Goal: Information Seeking & Learning: Check status

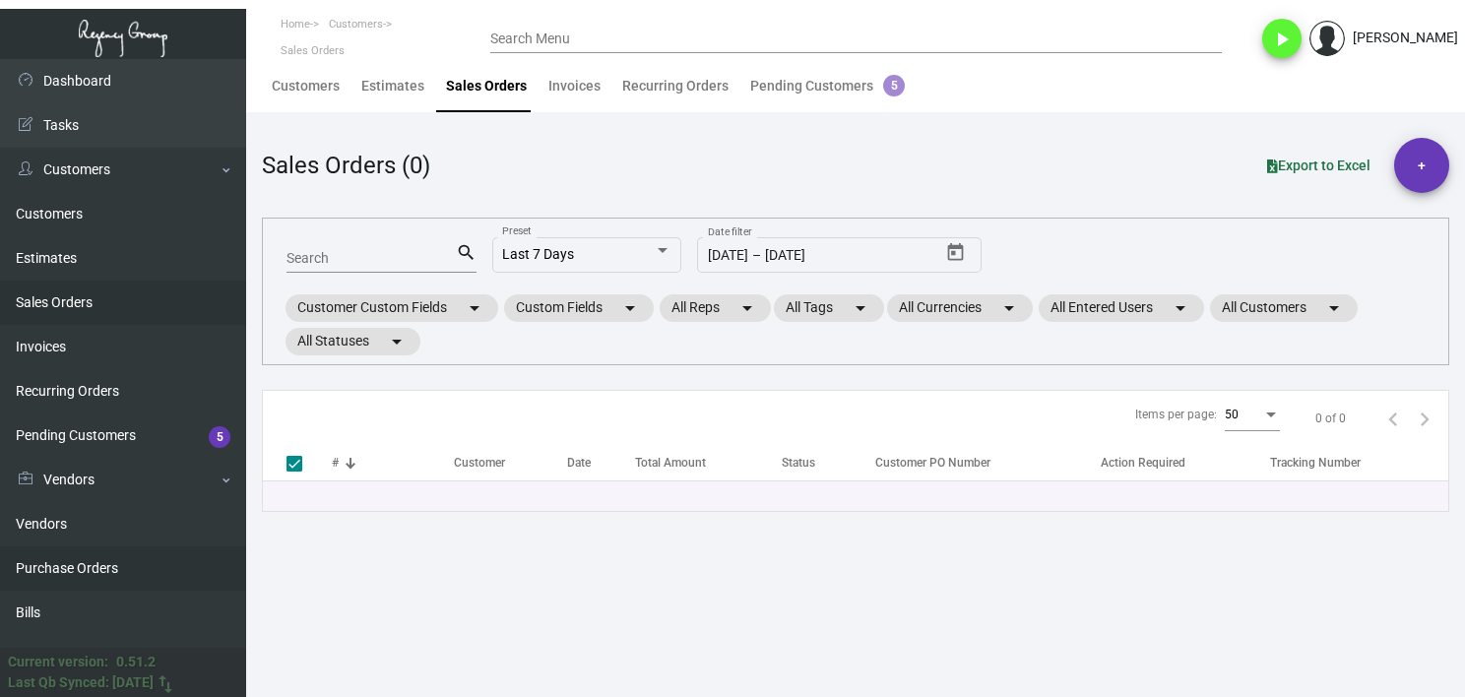
click at [67, 552] on link "Purchase Orders" at bounding box center [123, 568] width 246 height 44
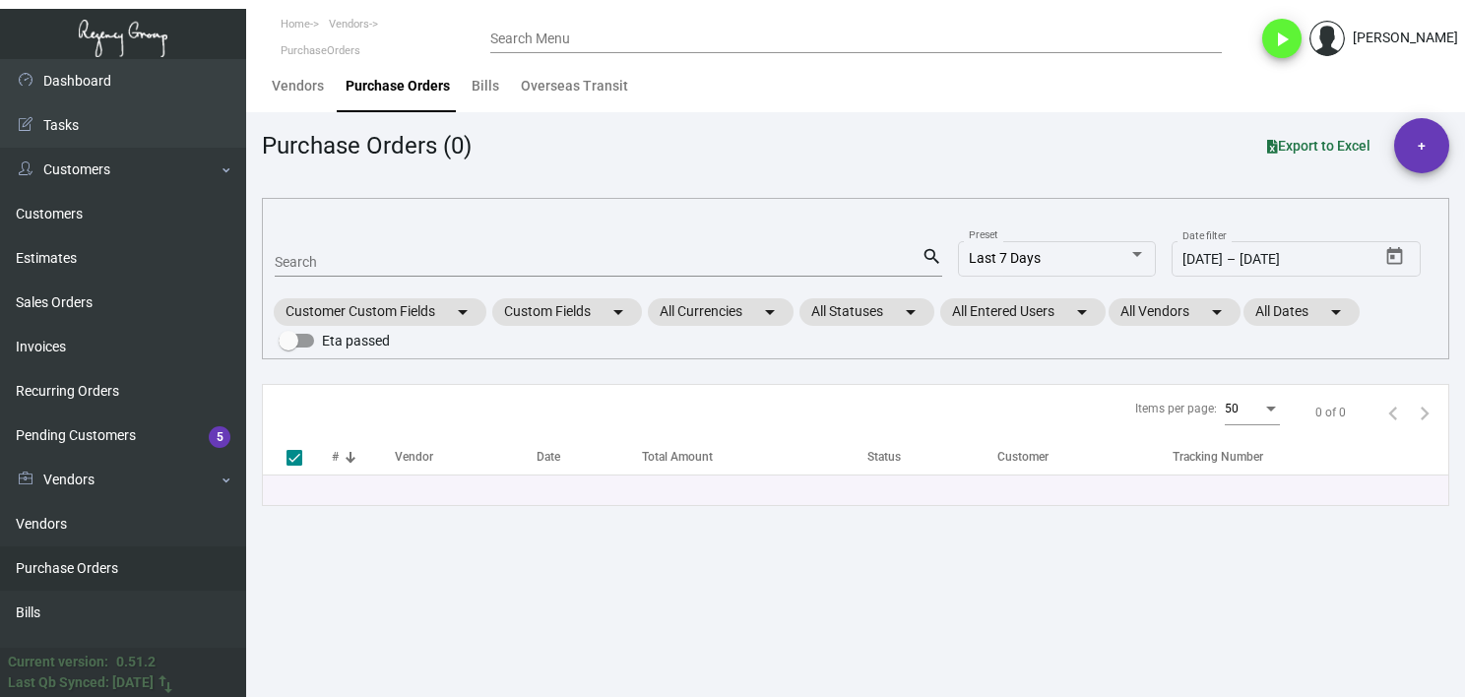
click at [371, 257] on input "Search" at bounding box center [598, 263] width 647 height 16
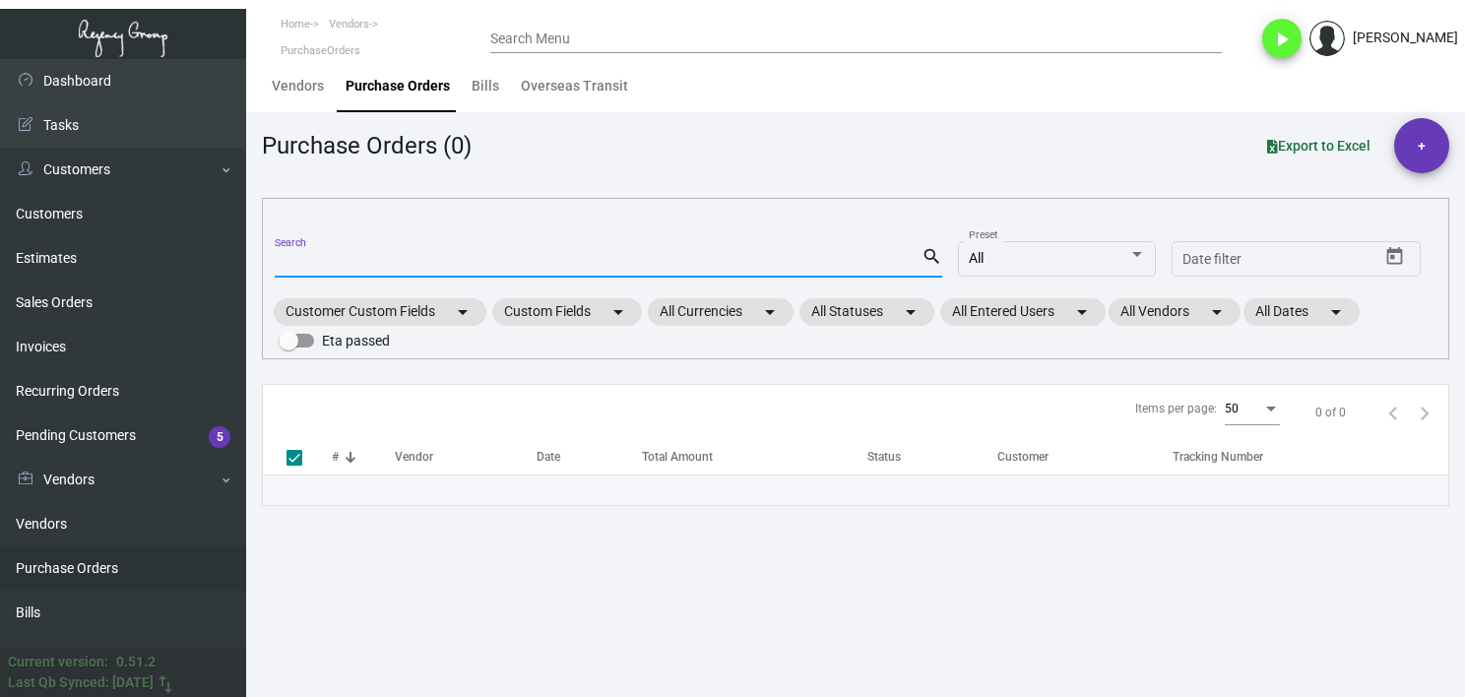
checkbox input "false"
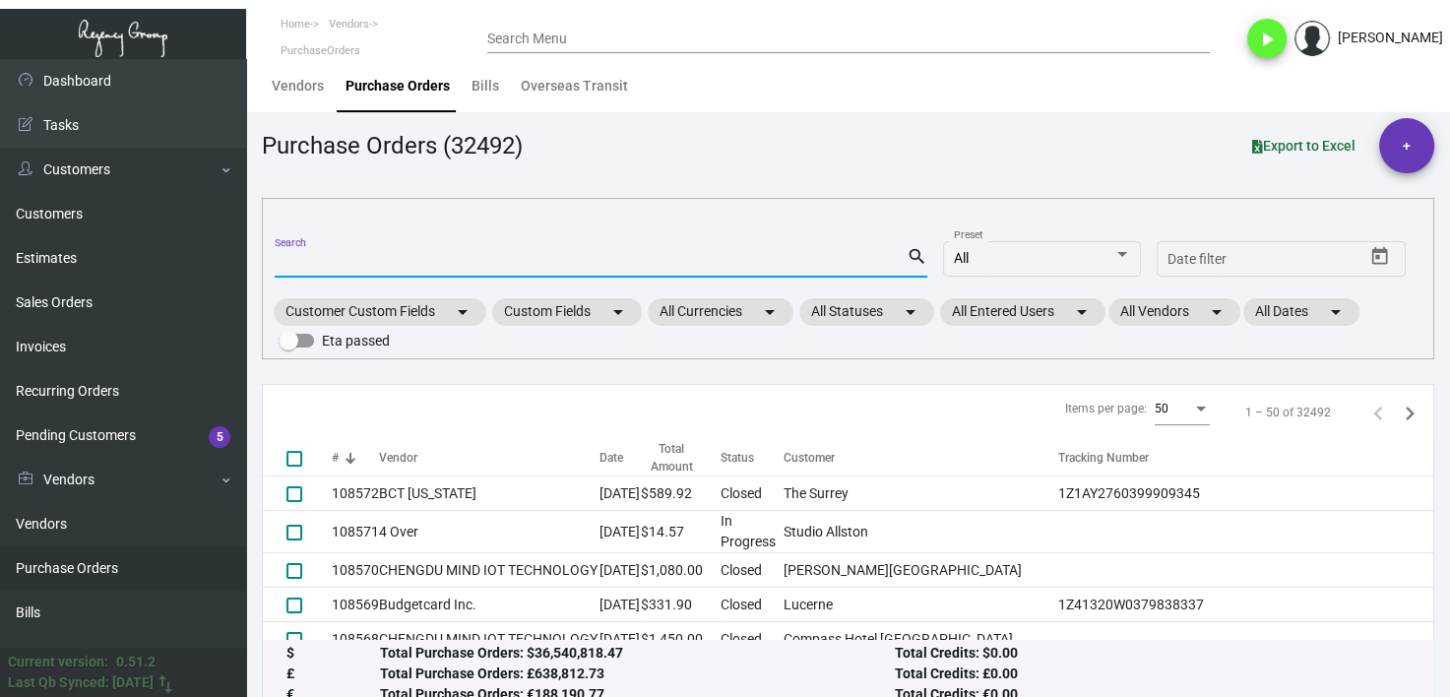
paste input "103785"
type input "103785"
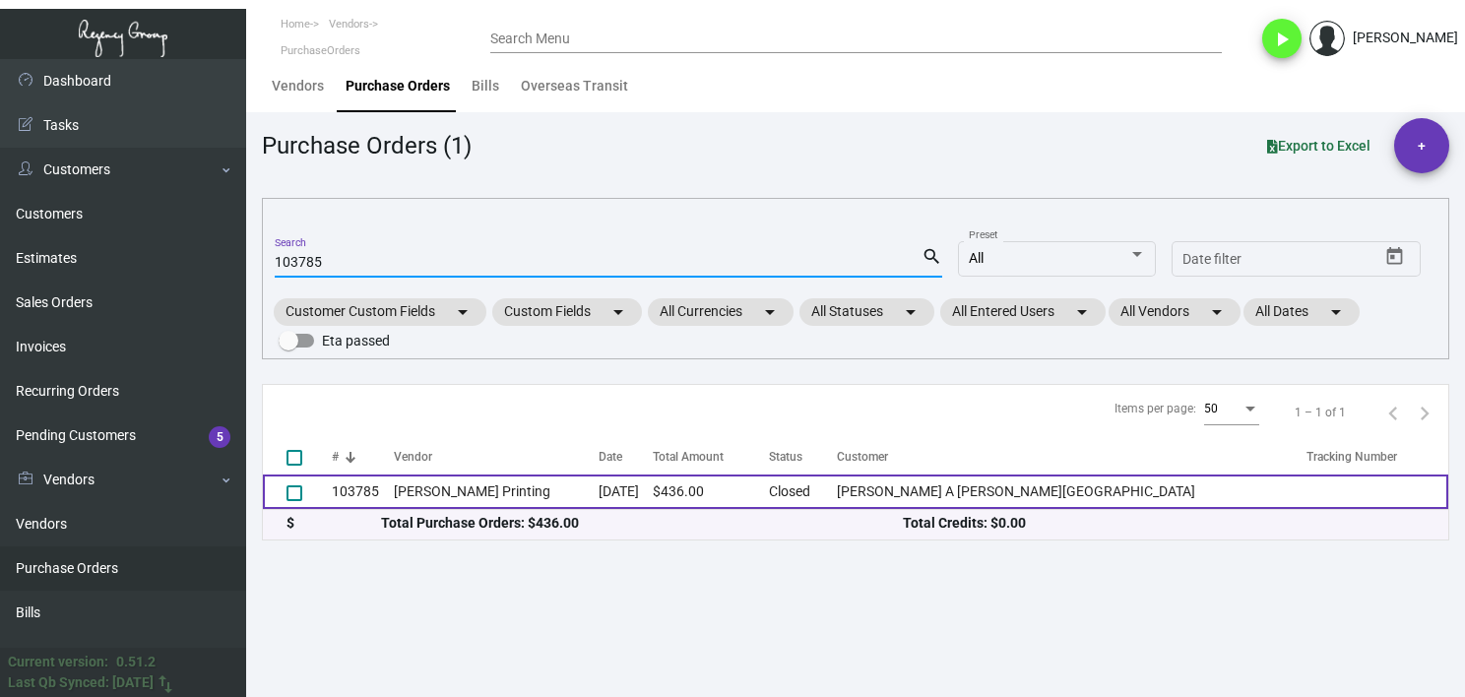
click at [432, 493] on td "[PERSON_NAME] Printing" at bounding box center [496, 492] width 205 height 34
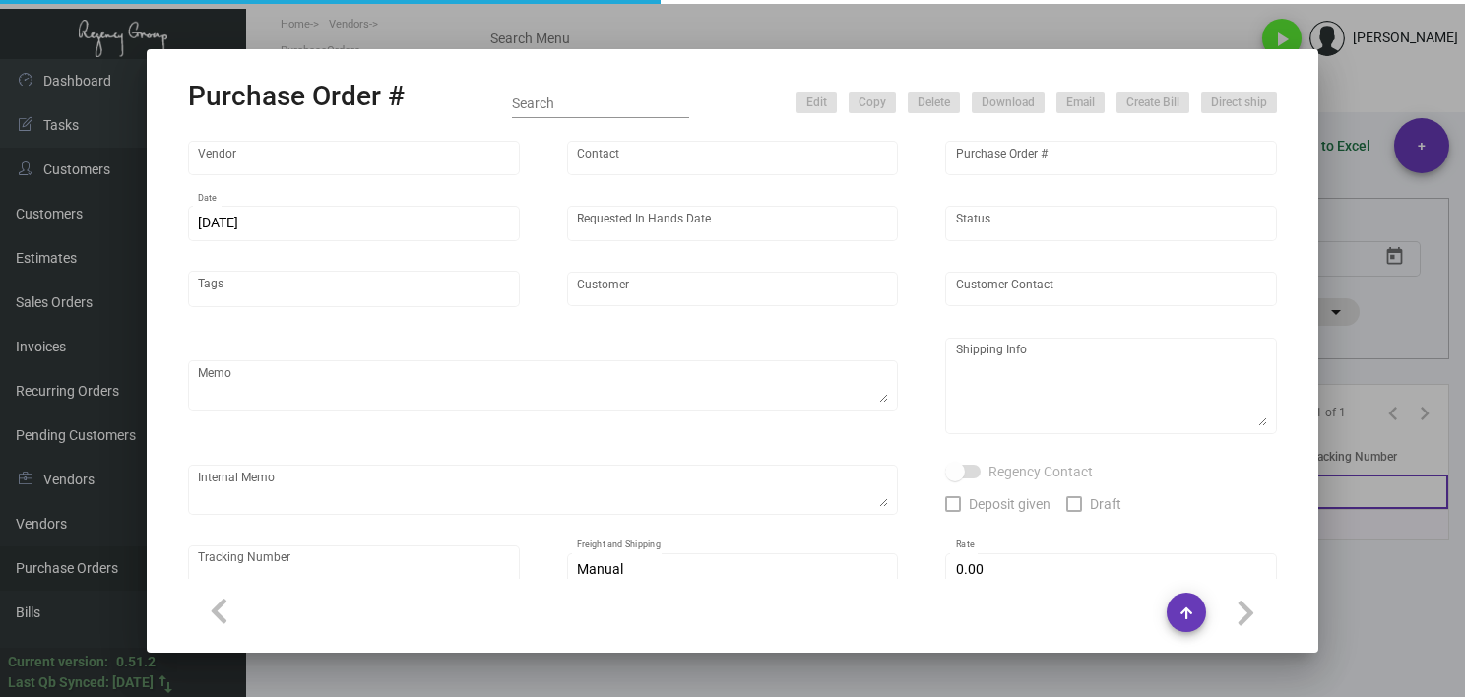
type input "[PERSON_NAME] Printing"
type input "[PERSON_NAME]"
type input "103785"
type input "[DATE]"
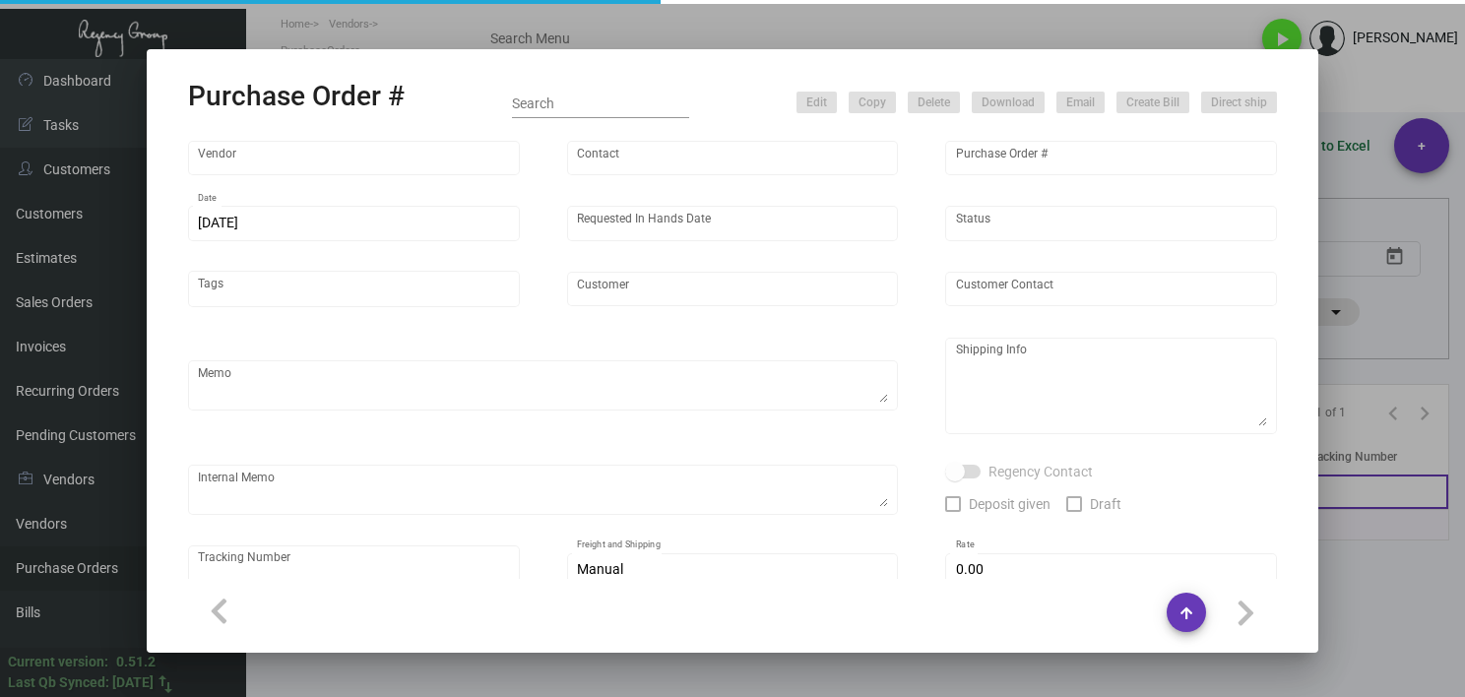
type input "[PERSON_NAME] A [PERSON_NAME][GEOGRAPHIC_DATA]"
type input "Receiving Department"
type textarea "Reference quote dated [DATE]. Please send proof for approval to [EMAIL_ADDRESS]…"
type textarea "[PERSON_NAME] A [PERSON_NAME][GEOGRAPHIC_DATA] - Receiving Department [STREET_A…"
type input "$ 0.00"
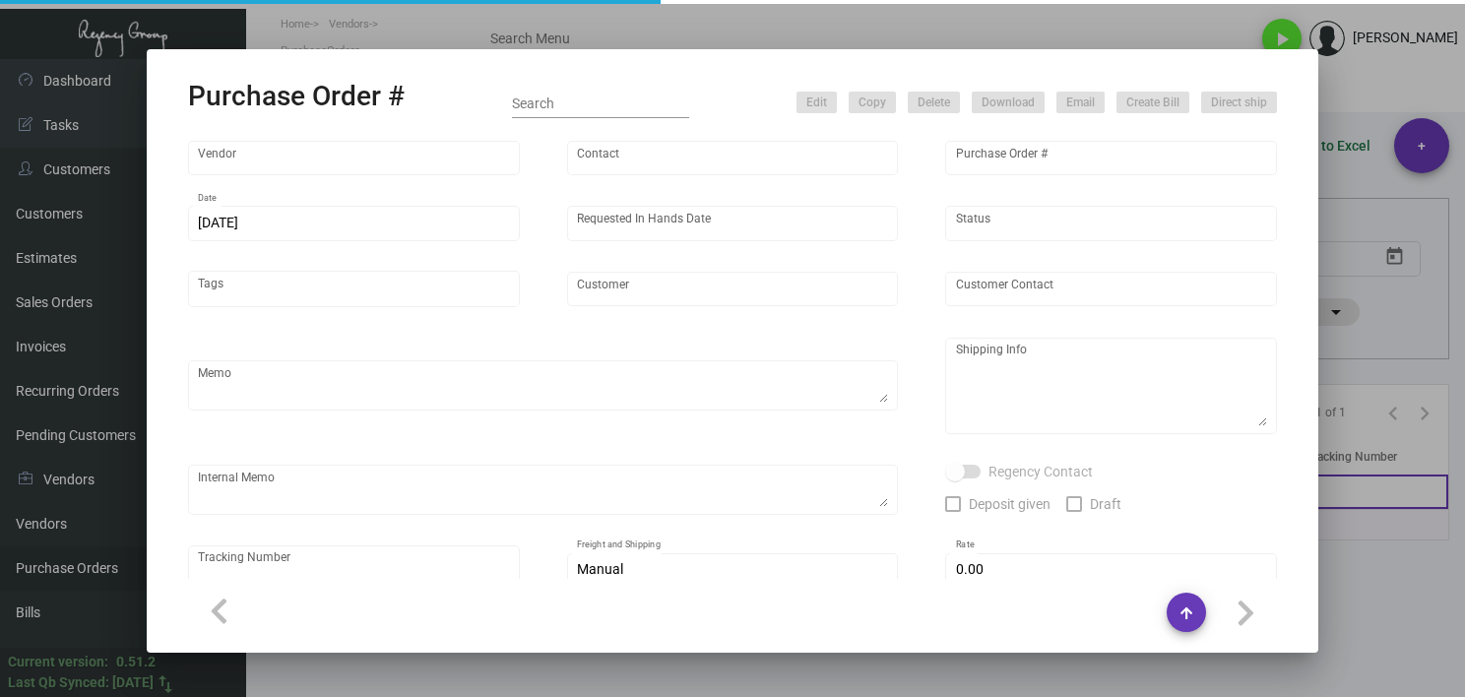
type input "United States Dollar $"
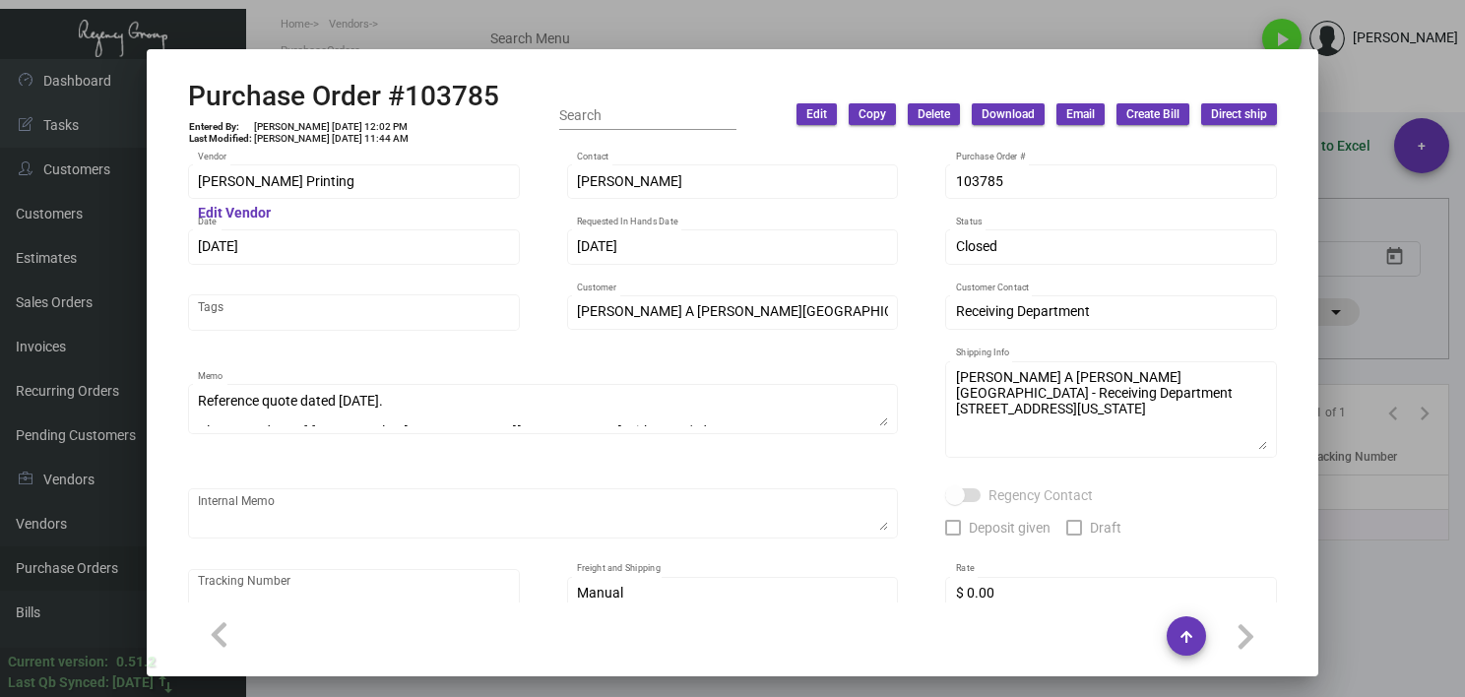
click at [806, 28] on div at bounding box center [732, 348] width 1465 height 697
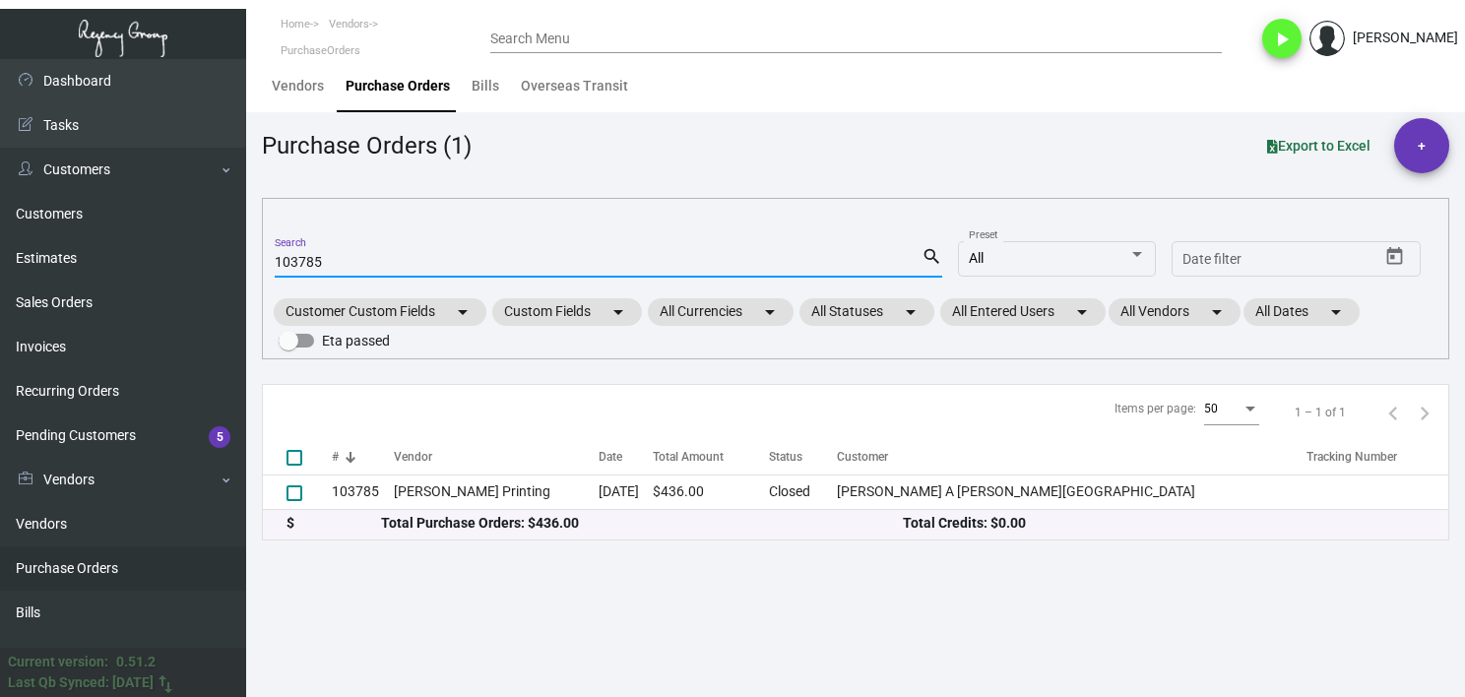
click at [302, 269] on input "103785" at bounding box center [598, 263] width 647 height 16
paste input "85181"
type input "851814"
checkbox input "true"
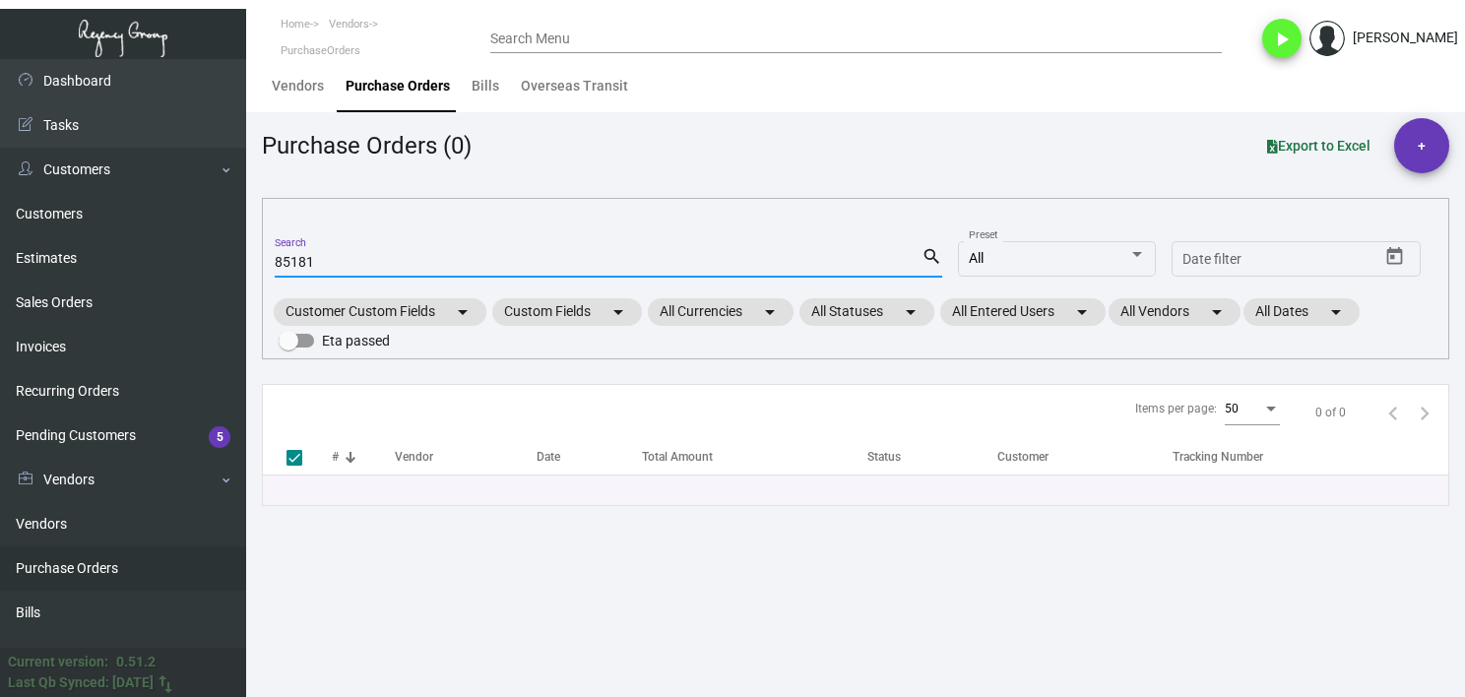
type input "85181"
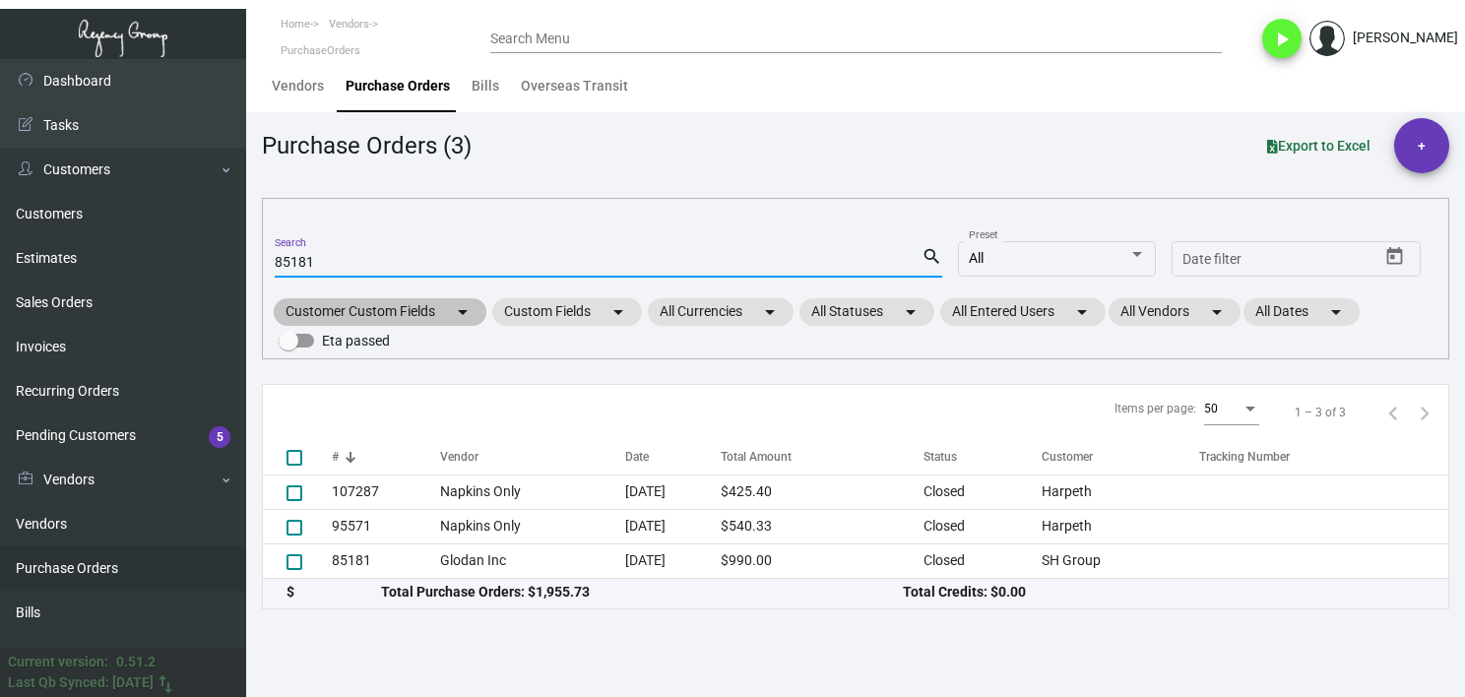
checkbox input "false"
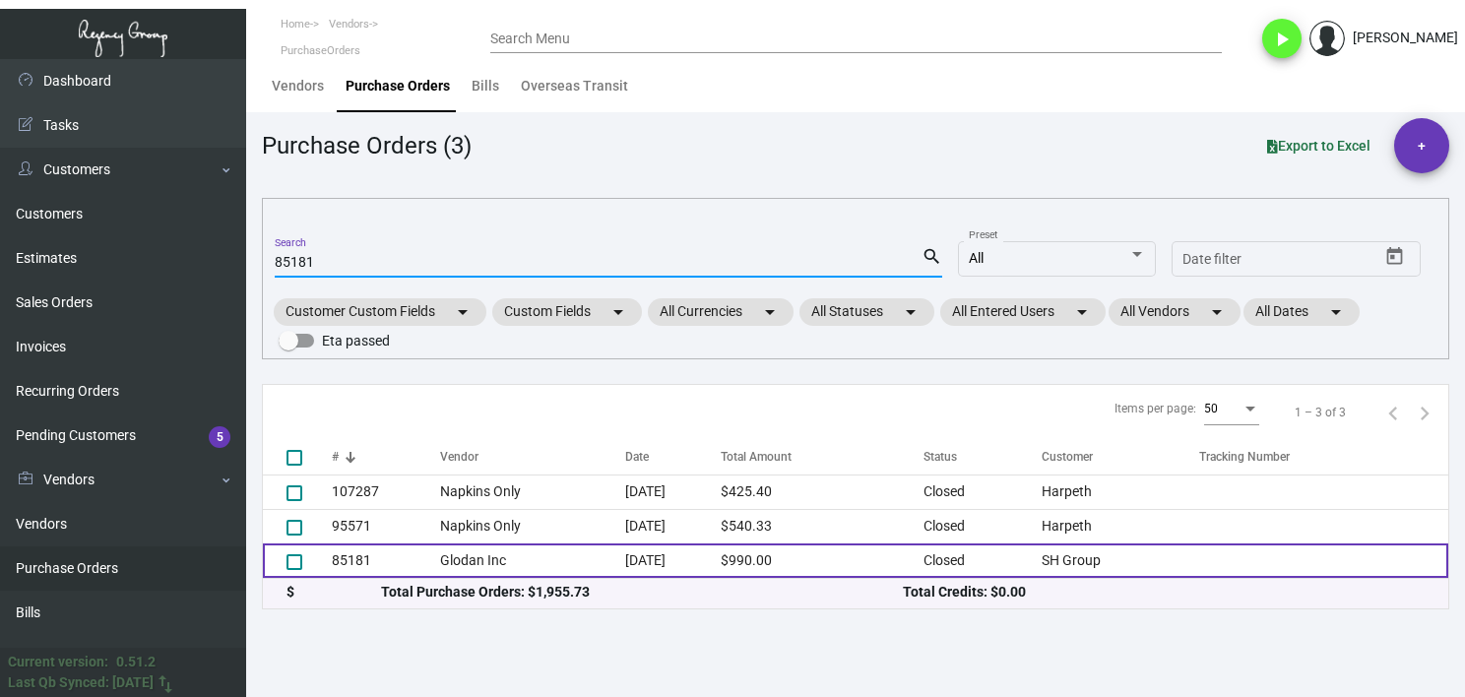
click at [440, 548] on td "Glodan Inc" at bounding box center [532, 560] width 185 height 34
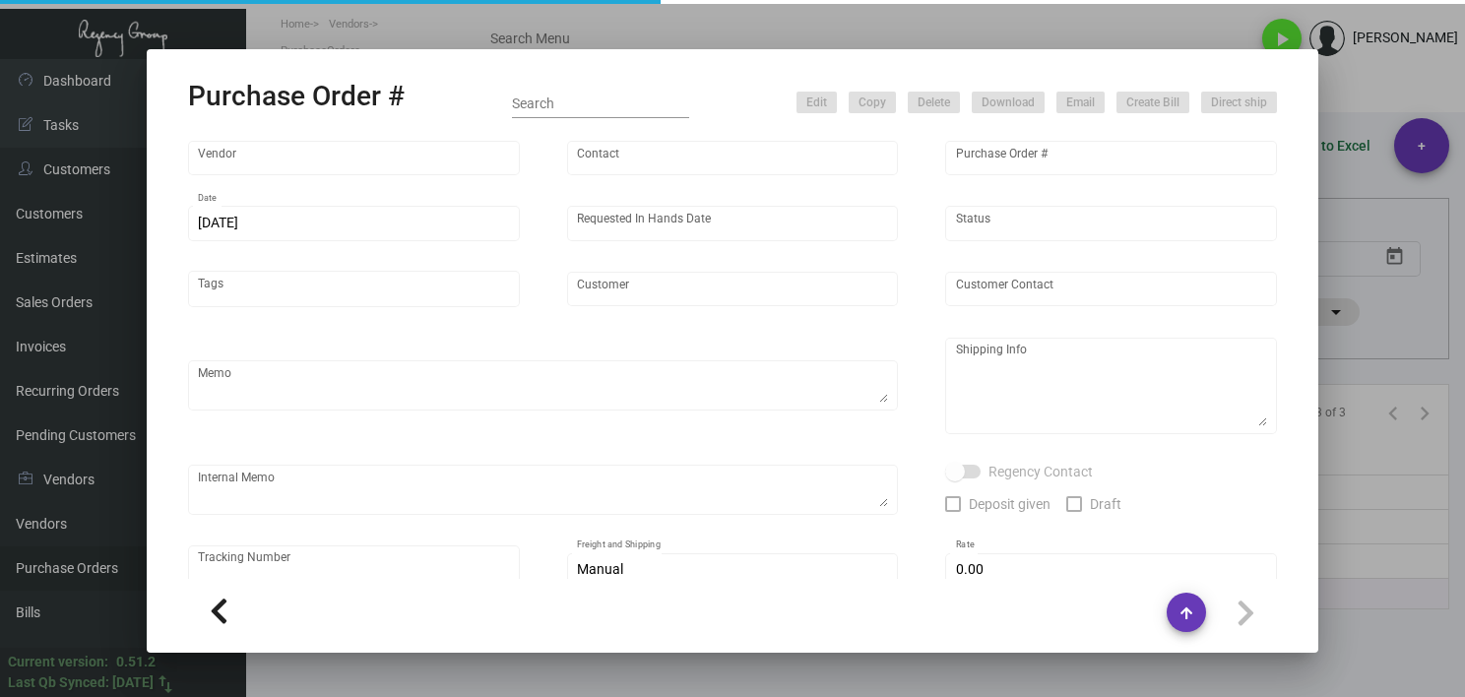
type input "Glodan Inc"
type input "[PERSON_NAME]"
type input "85181"
type input "[DATE]"
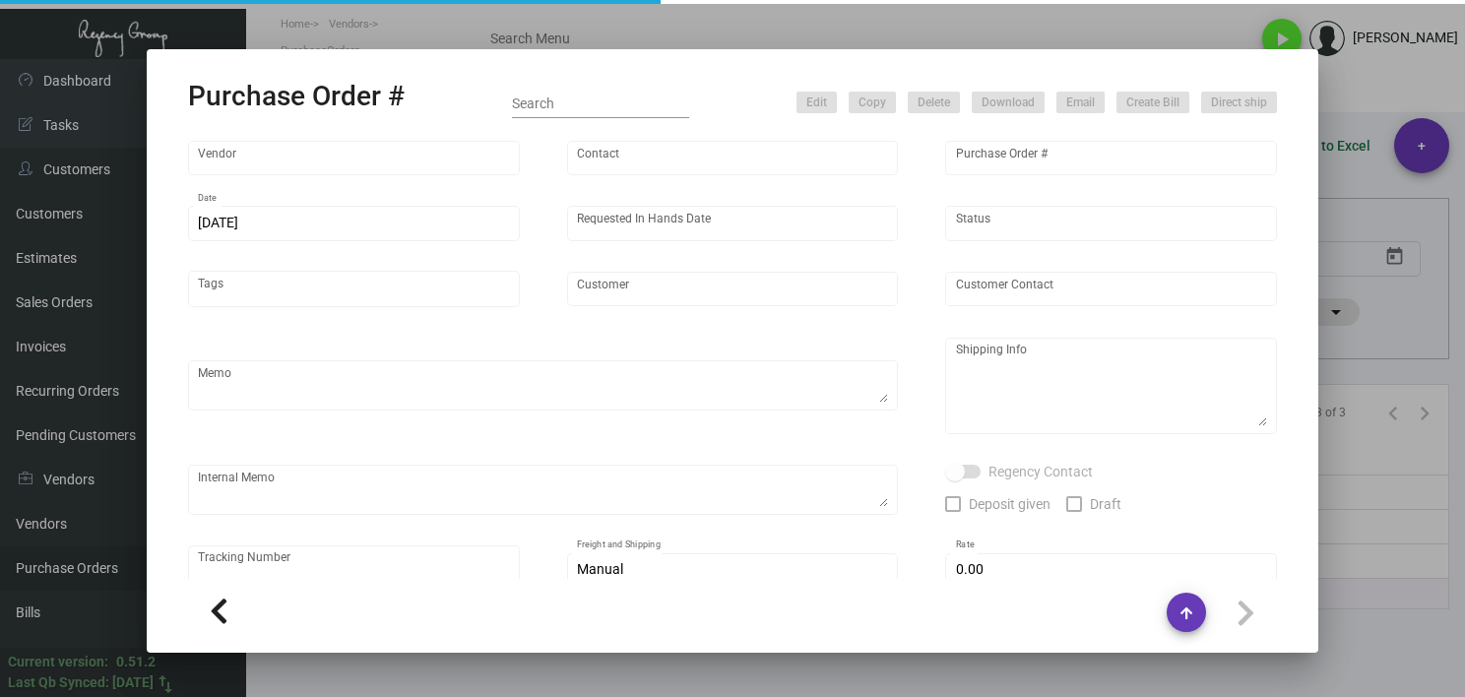
type input "SH Group"
type textarea "Regency Group NJ [PERSON_NAME] [STREET_ADDRESS]"
type textarea "Glodan order #45818"
checkbox input "true"
type input "$ 0.00"
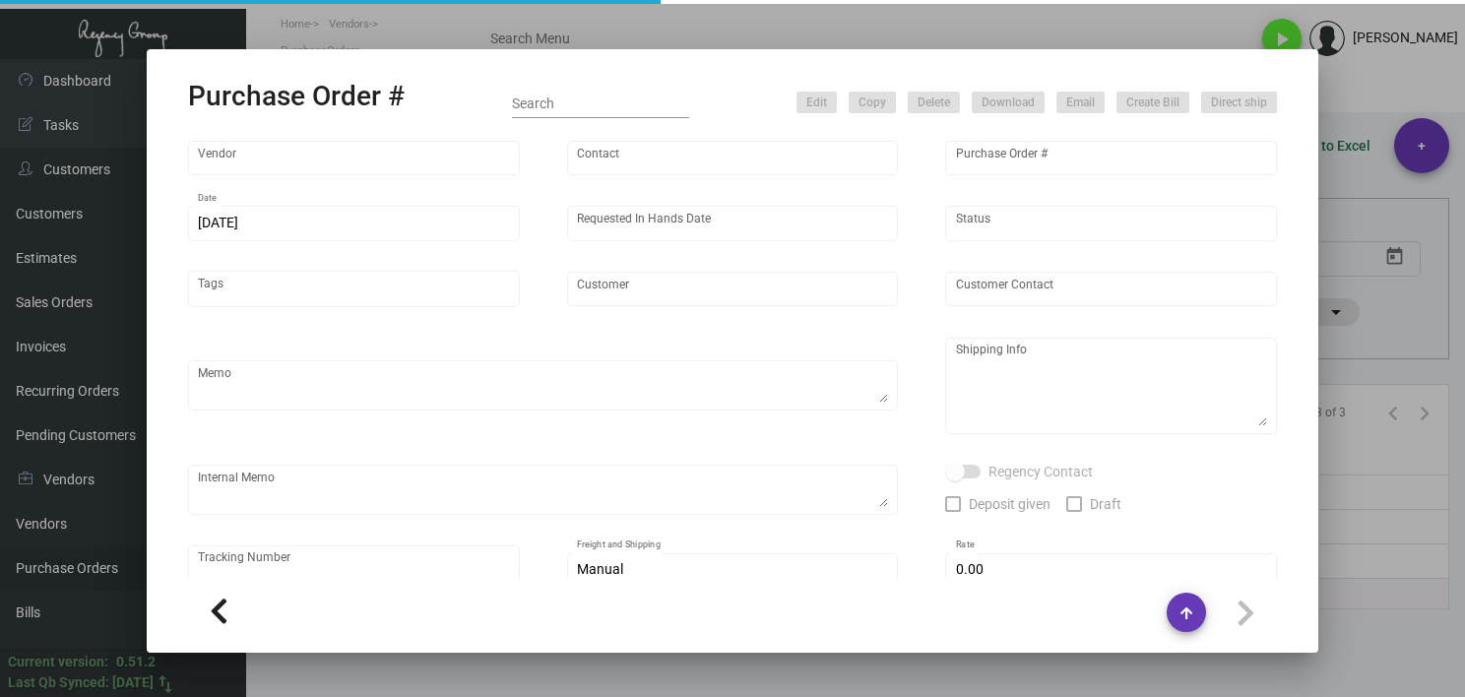
type input "United States Dollar $"
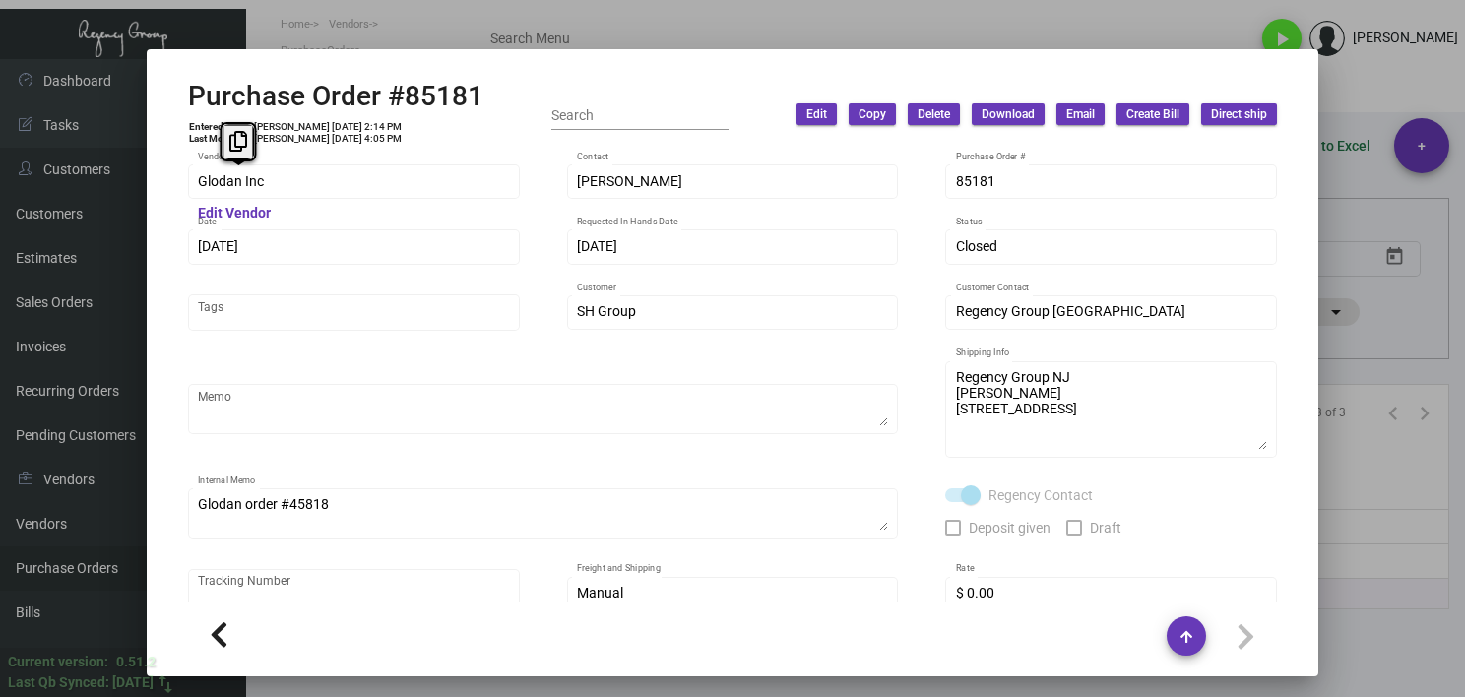
click at [190, 192] on div "Glodan Inc Vendor" at bounding box center [354, 180] width 332 height 38
